Goal: Information Seeking & Learning: Learn about a topic

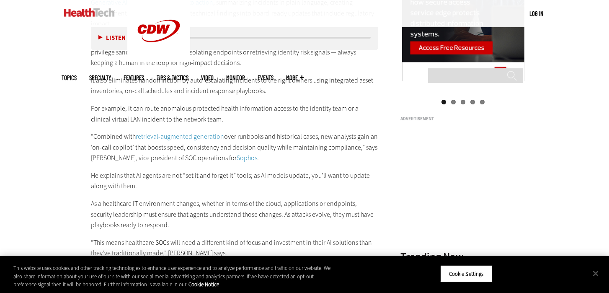
scroll to position [1268, 0]
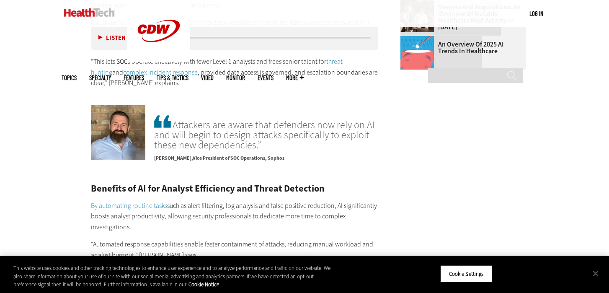
click at [257, 135] on span "Attackers are aware that defenders now rely on AI and will begin to design atta…" at bounding box center [266, 132] width 224 height 36
drag, startPoint x: 256, startPoint y: 132, endPoint x: 174, endPoint y: 111, distance: 85.2
click at [174, 114] on span "Attackers are aware that defenders now rely on AI and will begin to design atta…" at bounding box center [266, 132] width 224 height 36
copy span "Attackers are aware that defenders now rely on AI and will begin to design atta…"
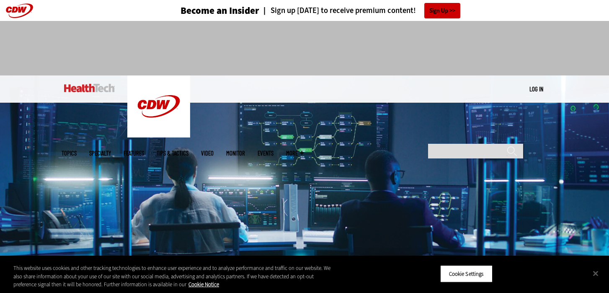
click at [505, 49] on div at bounding box center [305, 44] width 486 height 47
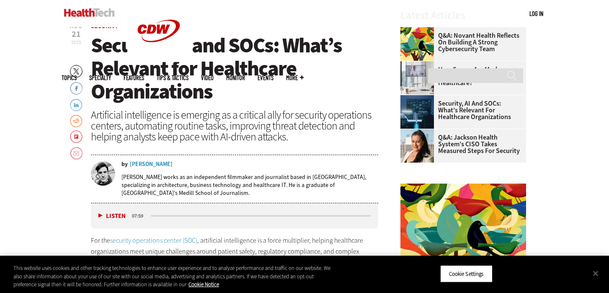
scroll to position [298, 0]
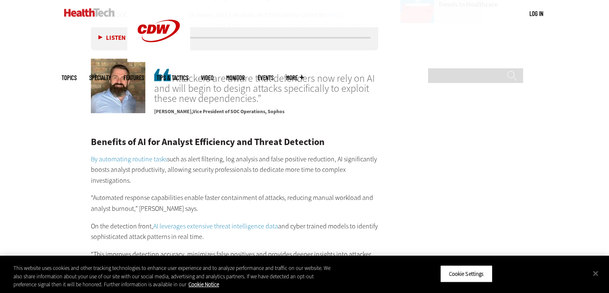
scroll to position [1314, 0]
click at [260, 91] on span "Attackers are aware that defenders now rely on AI and will begin to design atta…" at bounding box center [266, 85] width 224 height 36
drag, startPoint x: 257, startPoint y: 89, endPoint x: 174, endPoint y: 68, distance: 85.1
click at [174, 68] on span "Attackers are aware that defenders now rely on AI and will begin to design atta…" at bounding box center [266, 85] width 224 height 36
copy span "Attackers are aware that defenders now rely on AI and will begin to design atta…"
